Goal: Transaction & Acquisition: Purchase product/service

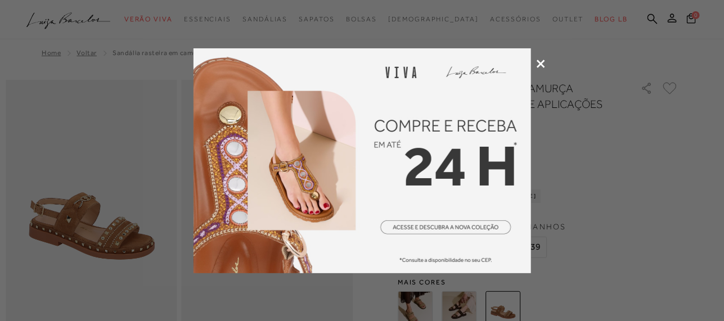
click at [543, 63] on icon at bounding box center [541, 64] width 8 height 8
click at [543, 63] on div "Home Voltar SANDÁLIA RASTEIRA EM CAMURÇA CARAMELO COM TACHAS E APLICAÇÕES METÁL…" at bounding box center [362, 53] width 713 height 29
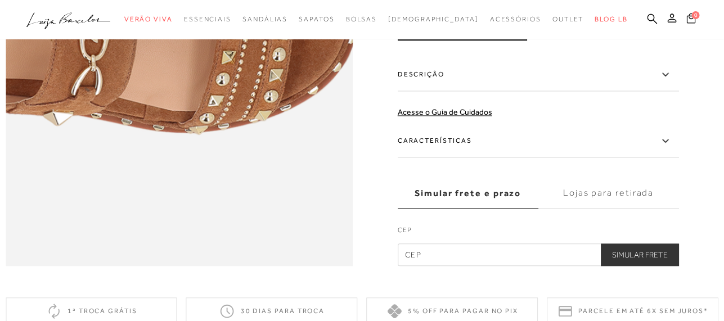
scroll to position [787, 0]
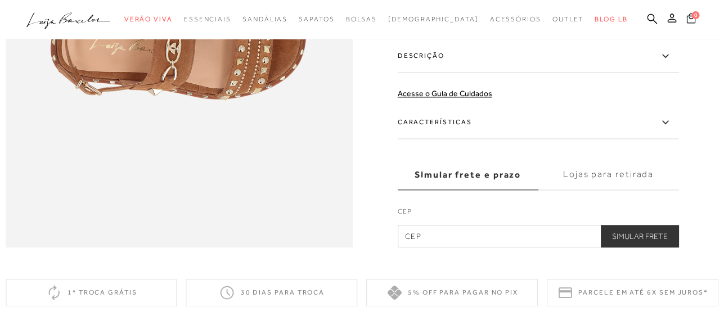
click at [668, 124] on icon at bounding box center [665, 121] width 6 height 3
click at [0, 0] on input "Características" at bounding box center [0, 0] width 0 height 0
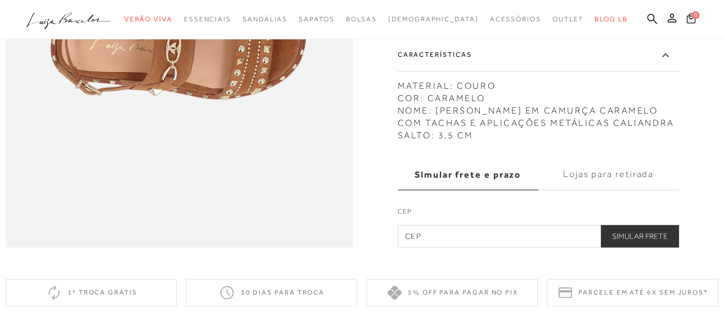
click at [529, 223] on label "CEP" at bounding box center [538, 215] width 281 height 16
click at [490, 248] on input "text" at bounding box center [538, 237] width 281 height 22
type input "14540-000"
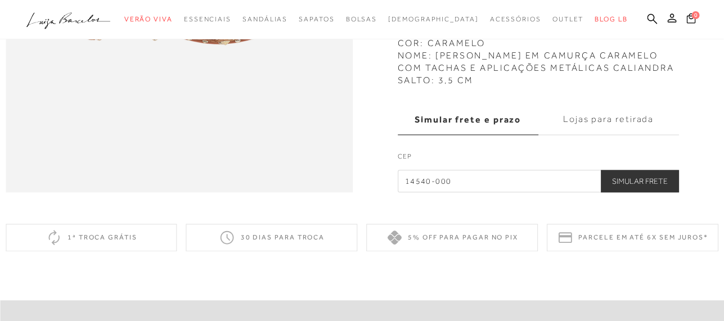
click at [634, 192] on button "Simular Frete" at bounding box center [640, 181] width 78 height 22
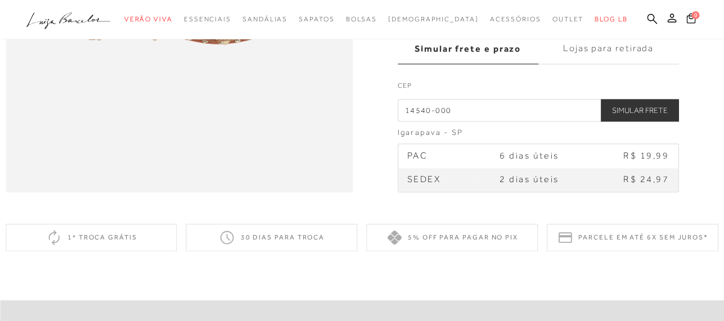
click at [635, 184] on span "R$ 24,97" at bounding box center [647, 179] width 46 height 10
